Goal: Task Accomplishment & Management: Use online tool/utility

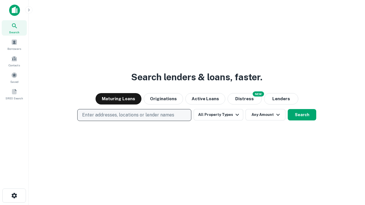
click at [134, 115] on p "Enter addresses, locations or lender names" at bounding box center [128, 115] width 92 height 7
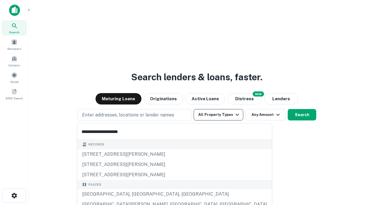
click at [218, 115] on button "All Property Types" at bounding box center [219, 114] width 50 height 11
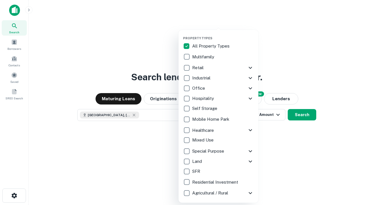
click at [223, 35] on button "button" at bounding box center [223, 35] width 80 height 0
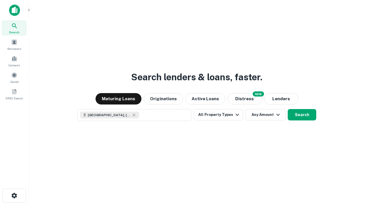
scroll to position [9, 0]
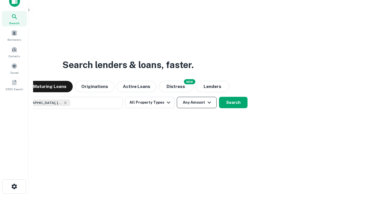
click at [177, 97] on button "Any Amount" at bounding box center [197, 102] width 40 height 11
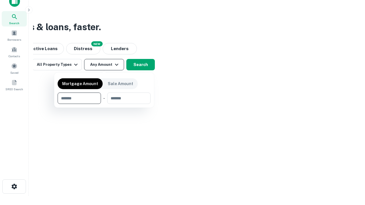
type input "*******"
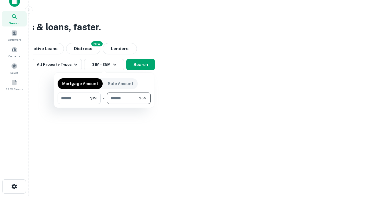
type input "*******"
click at [104, 104] on button "button" at bounding box center [104, 104] width 93 height 0
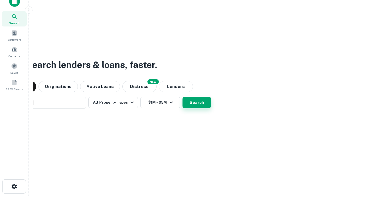
click at [183, 97] on button "Search" at bounding box center [197, 102] width 29 height 11
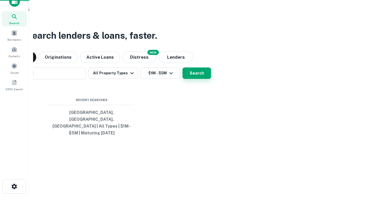
scroll to position [19, 161]
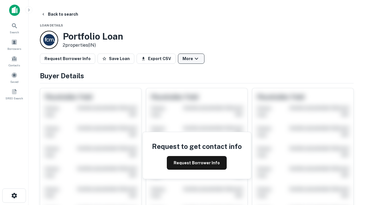
click at [191, 59] on button "More" at bounding box center [191, 59] width 27 height 10
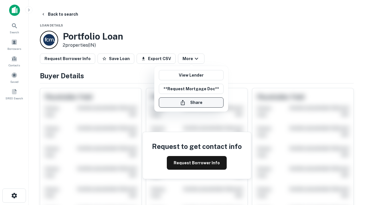
click at [191, 103] on button "Share" at bounding box center [191, 103] width 65 height 10
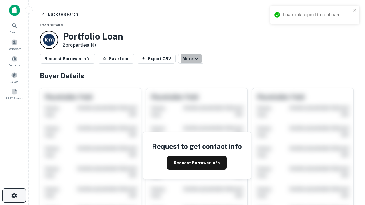
click at [14, 196] on icon "button" at bounding box center [14, 196] width 7 height 7
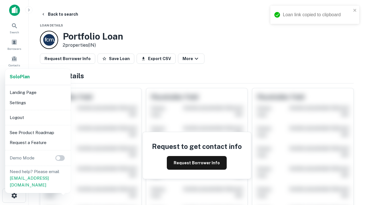
click at [38, 118] on li "Logout" at bounding box center [37, 118] width 61 height 10
